Goal: Find specific page/section: Find specific page/section

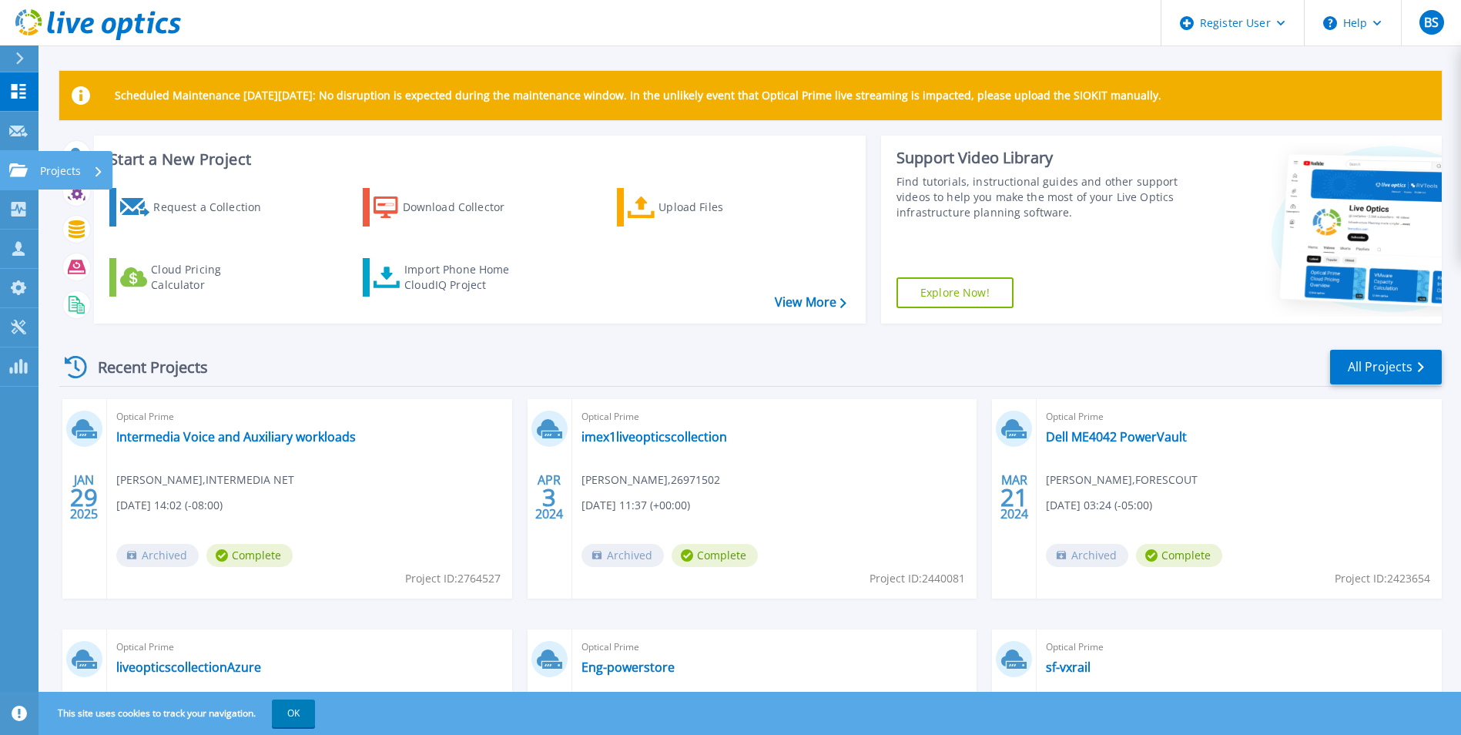
click at [14, 173] on icon at bounding box center [18, 169] width 18 height 13
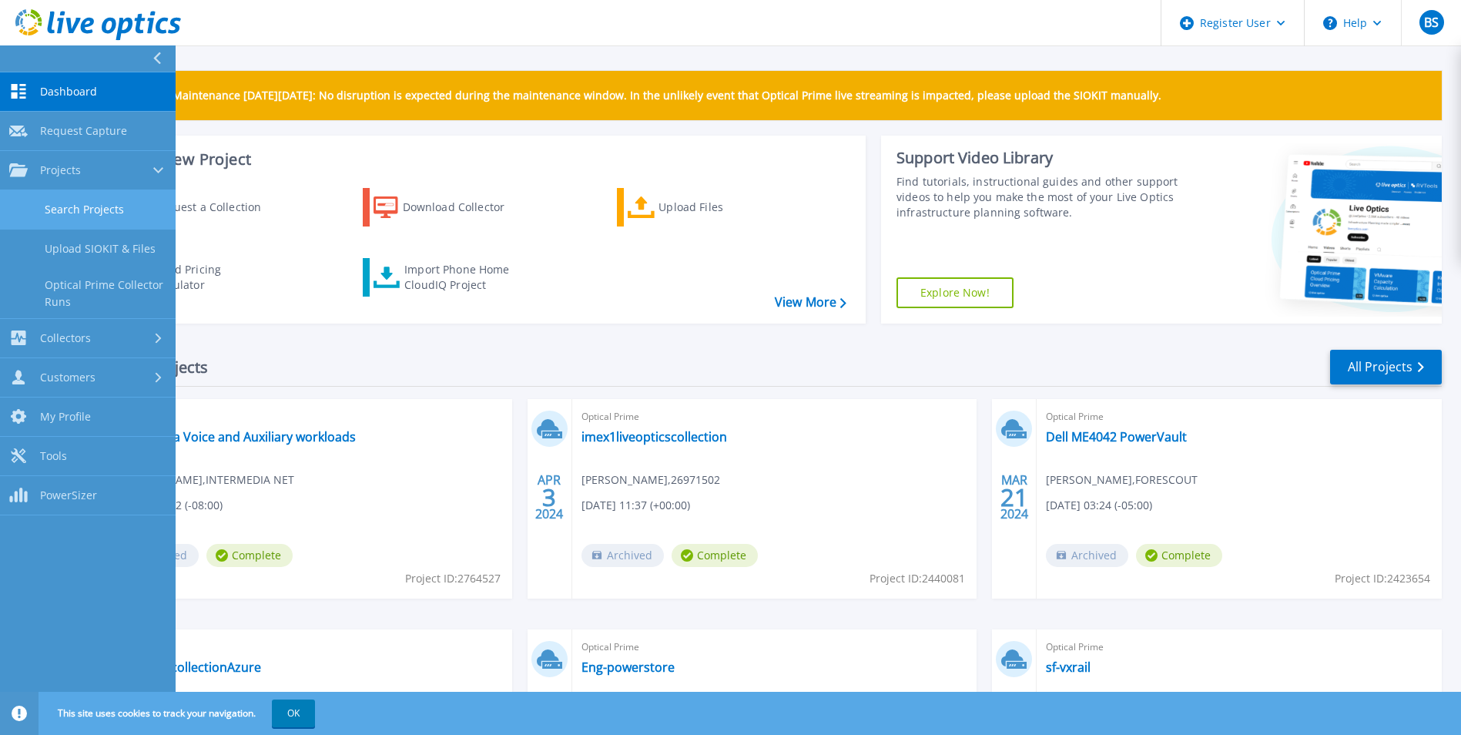
click at [99, 203] on link "Search Projects" at bounding box center [88, 209] width 176 height 39
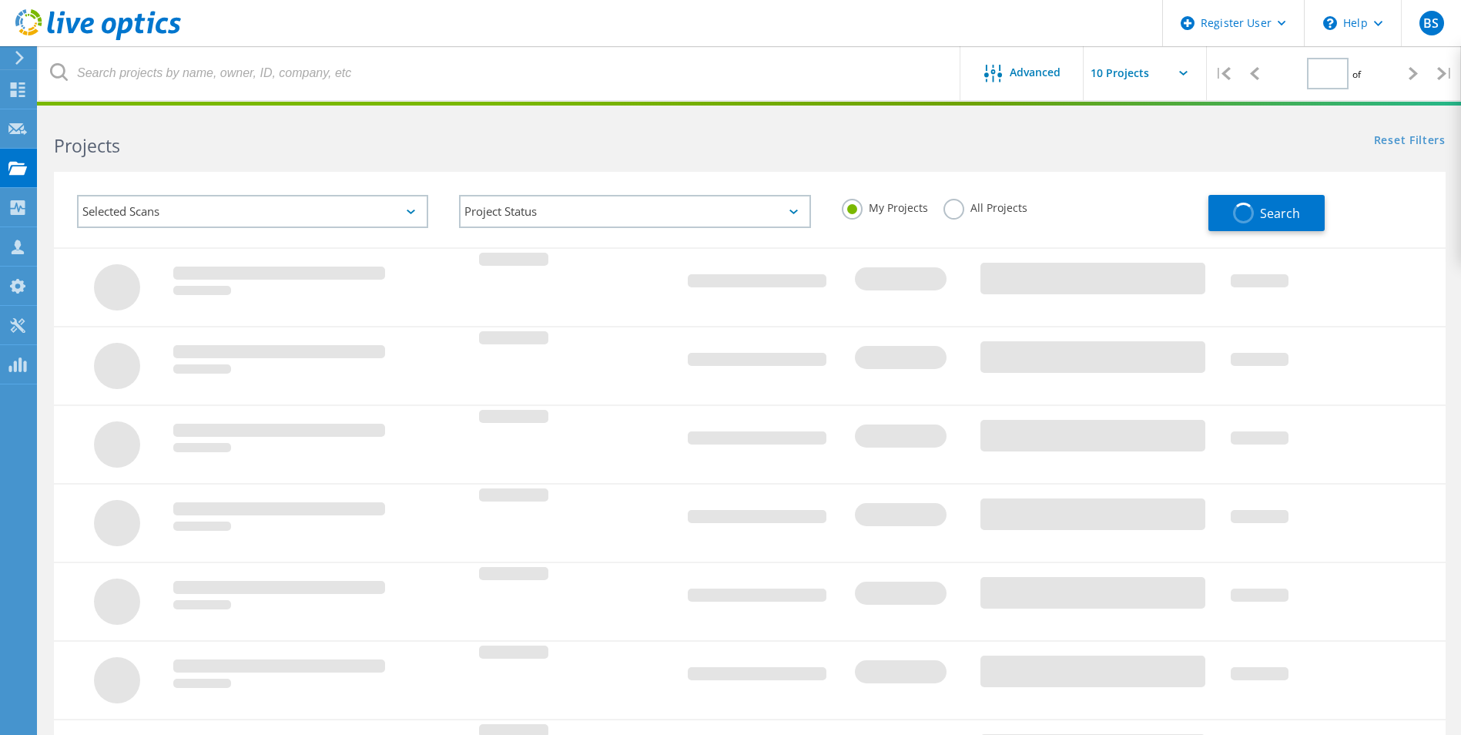
type input "1"
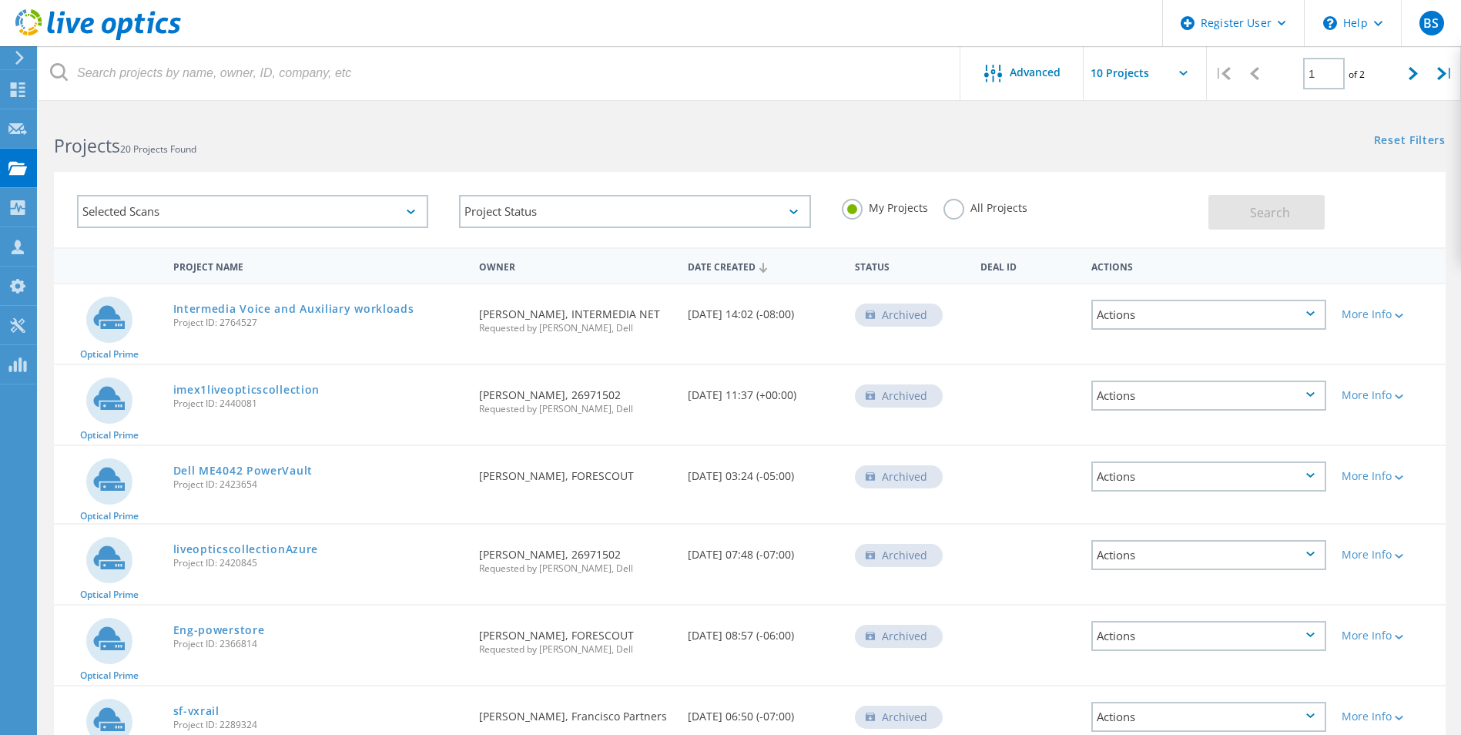
click at [962, 211] on label "All Projects" at bounding box center [986, 206] width 84 height 15
click at [0, 0] on input "All Projects" at bounding box center [0, 0] width 0 height 0
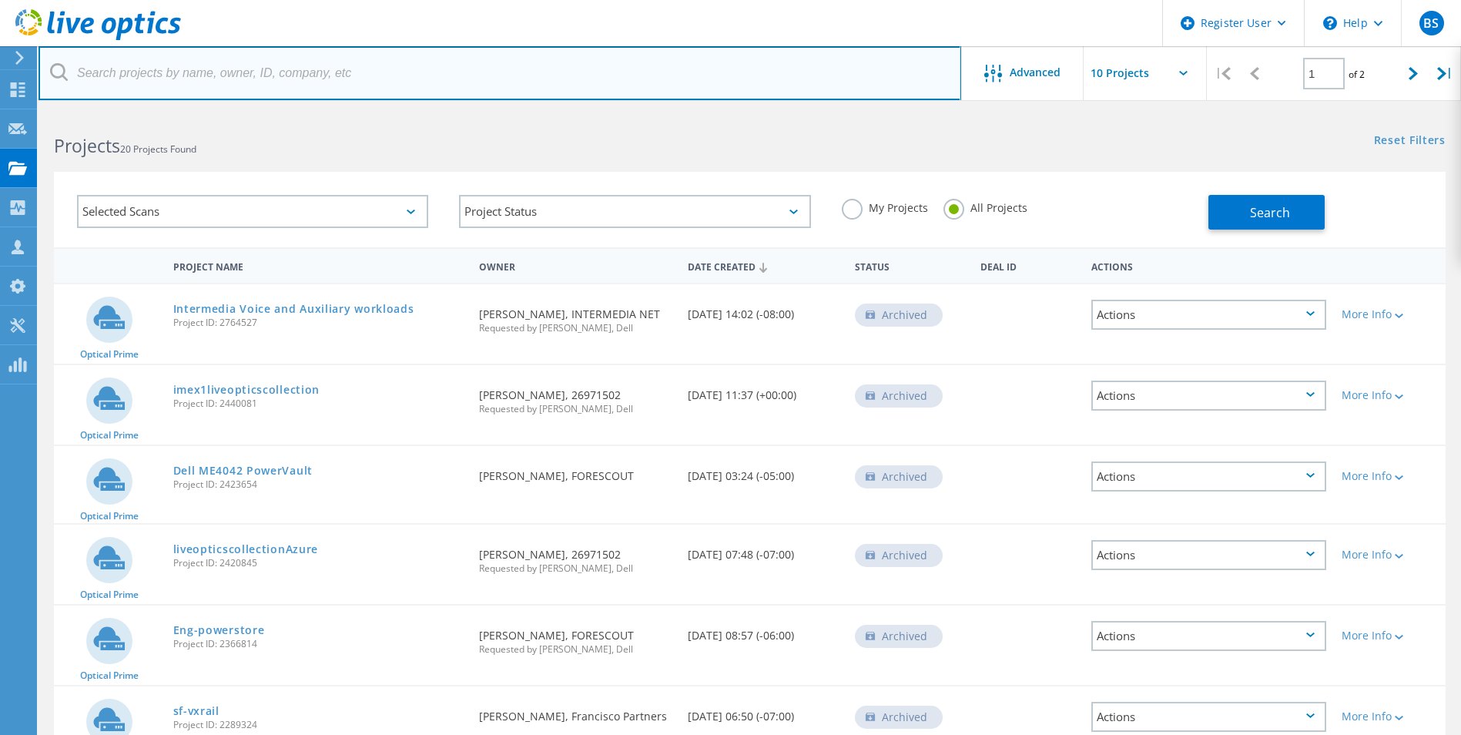
click at [198, 89] on input "text" at bounding box center [500, 73] width 923 height 54
type input "Electronic Arts"
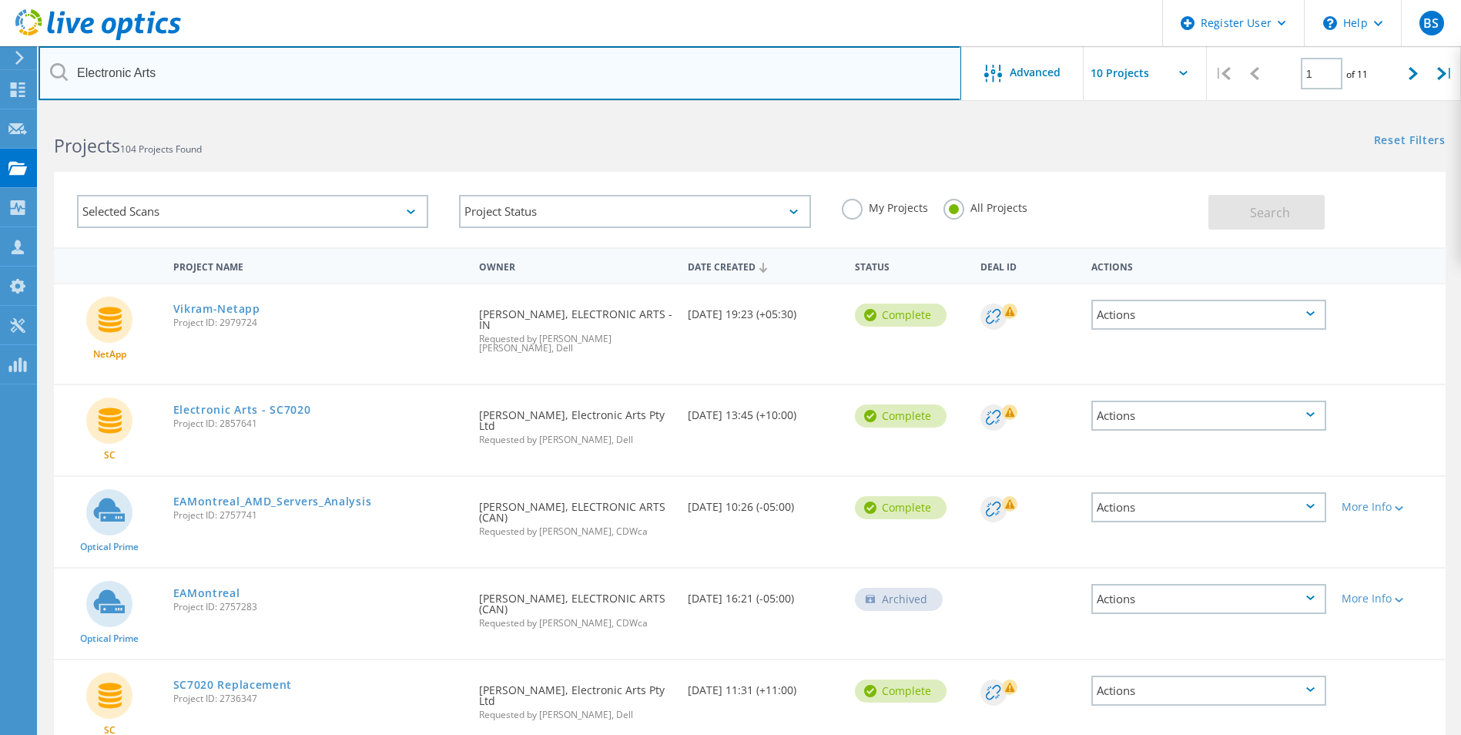
drag, startPoint x: 164, startPoint y: 65, endPoint x: 75, endPoint y: 64, distance: 88.6
click at [75, 64] on input "Electronic Arts" at bounding box center [500, 73] width 923 height 54
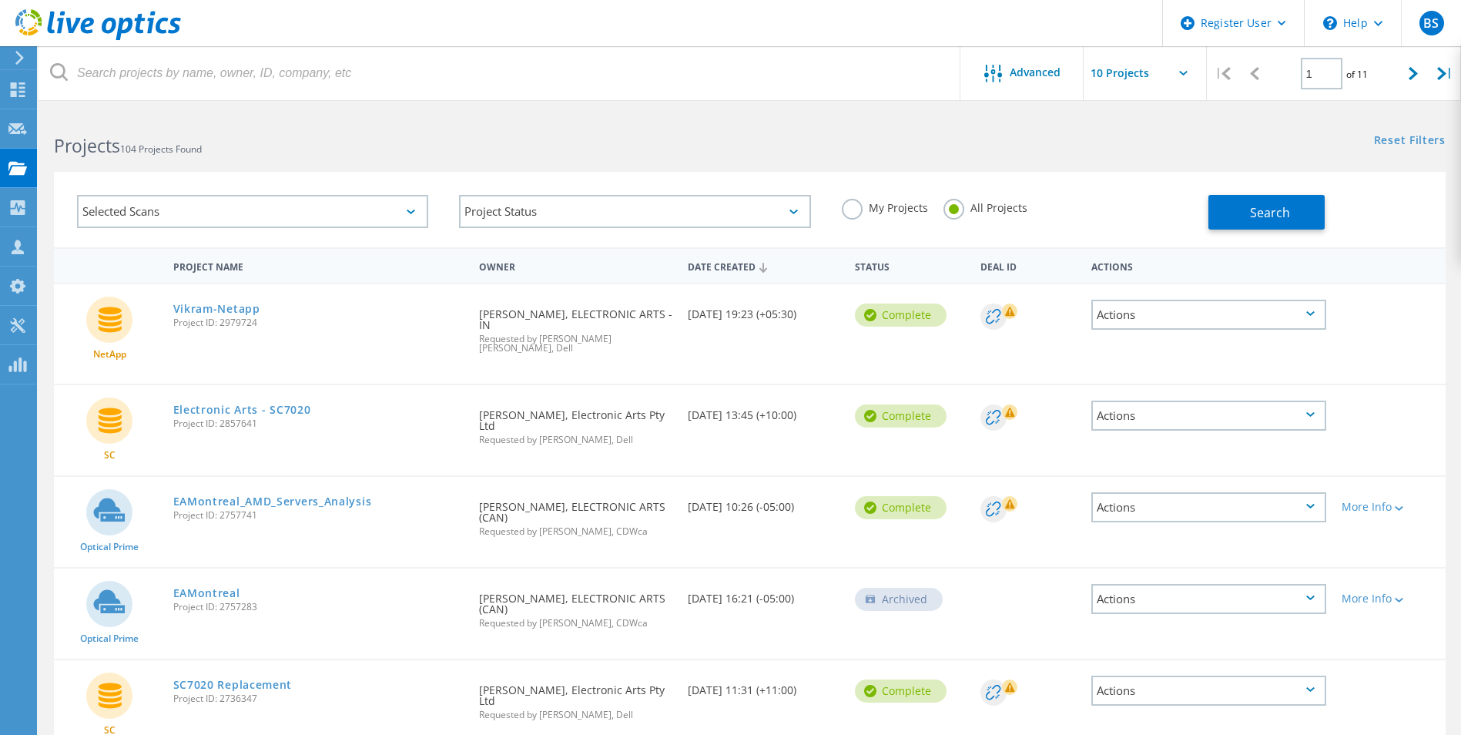
click at [413, 132] on div "Projects 104 Projects Found" at bounding box center [394, 132] width 711 height 41
click at [1414, 69] on icon at bounding box center [1413, 73] width 9 height 13
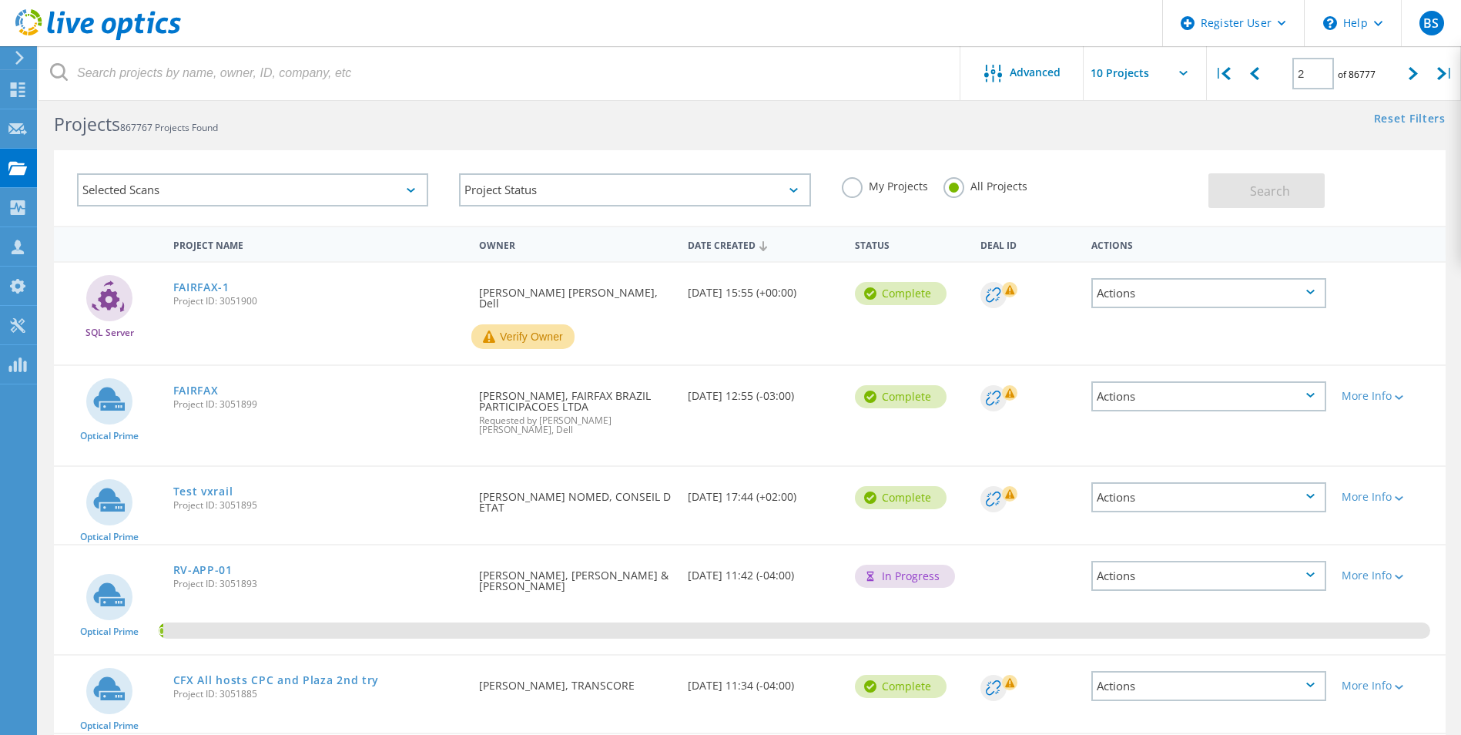
scroll to position [20, 0]
click at [1410, 68] on icon at bounding box center [1413, 73] width 9 height 13
type input "3"
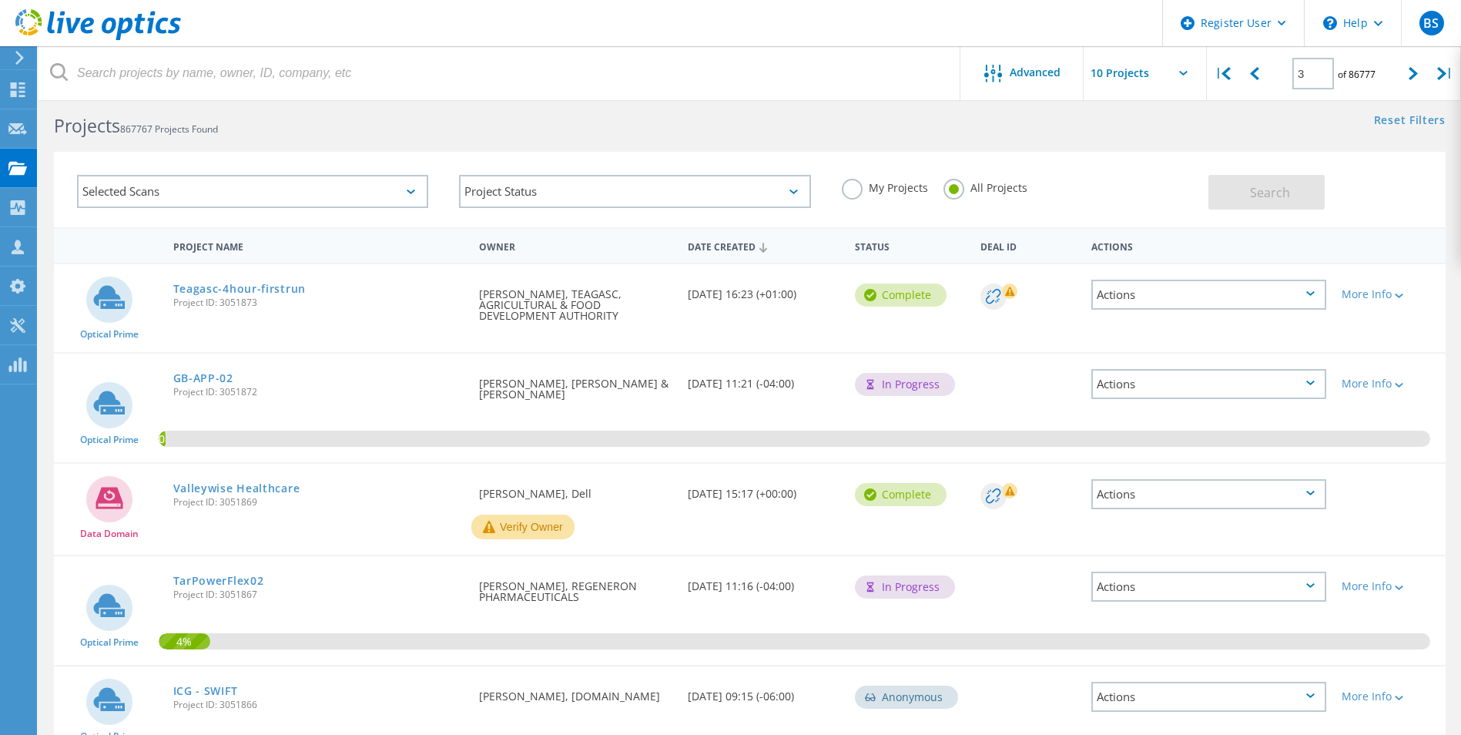
click at [731, 12] on header "Register User \n Help Explore Helpful Articles Contact Support BS Dell User [PE…" at bounding box center [730, 23] width 1461 height 46
